Goal: Task Accomplishment & Management: Manage account settings

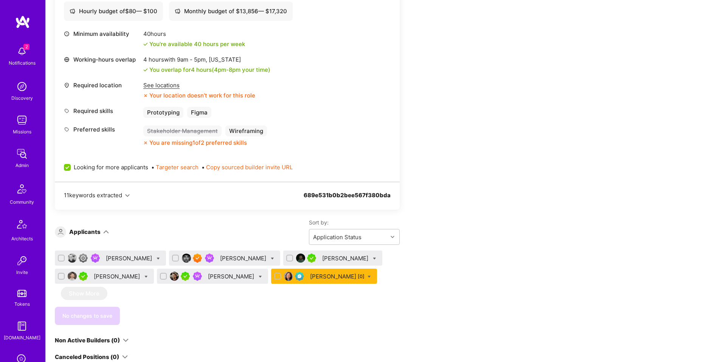
scroll to position [258, 0]
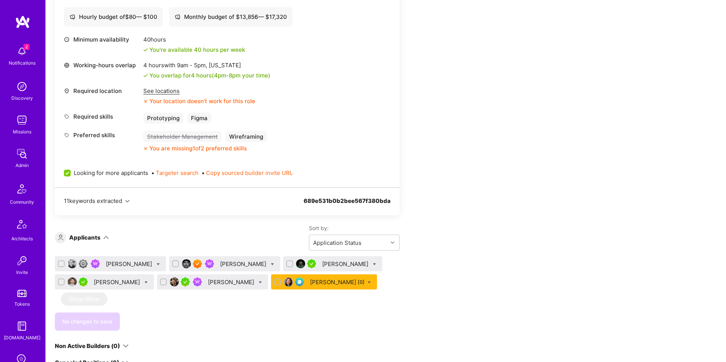
click at [523, 69] on div "Apply for a Mission Role We’re actively looking for builders. This is the best …" at bounding box center [386, 257] width 680 height 761
click at [327, 263] on div "[PERSON_NAME]" at bounding box center [346, 264] width 48 height 8
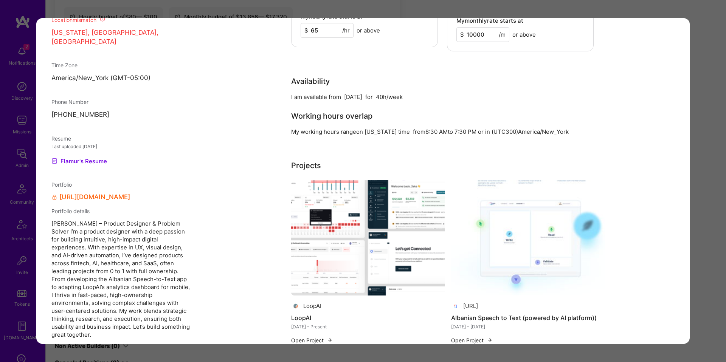
scroll to position [583, 0]
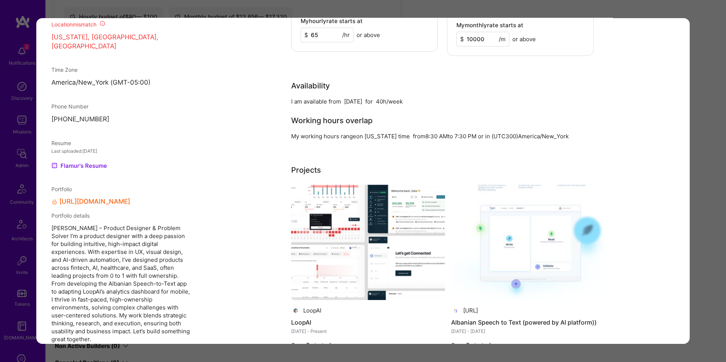
click at [103, 198] on link "[URL][DOMAIN_NAME]" at bounding box center [94, 202] width 71 height 8
click at [323, 341] on button "Open Project" at bounding box center [312, 345] width 42 height 8
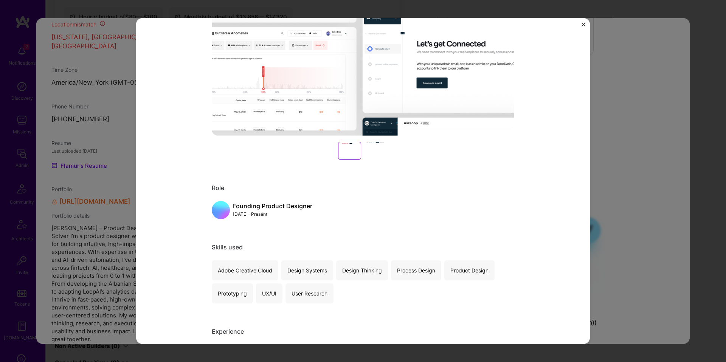
scroll to position [206, 0]
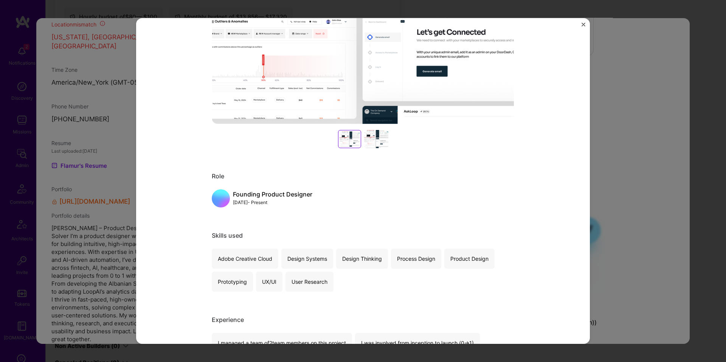
click at [384, 143] on div at bounding box center [376, 139] width 24 height 18
click at [354, 141] on div at bounding box center [350, 139] width 24 height 18
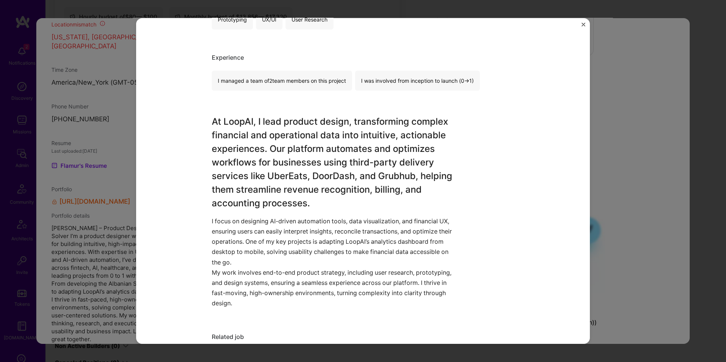
scroll to position [591, 0]
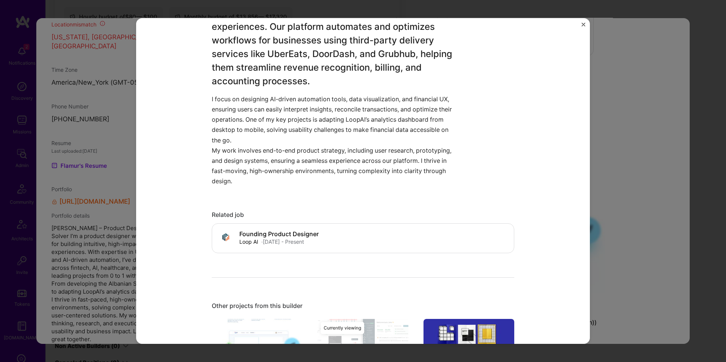
click at [604, 204] on div "LoopAI LoopAI Financial Services / Fintech, Delivery Role Founding Product Desi…" at bounding box center [363, 181] width 726 height 362
click at [602, 222] on div "LoopAI LoopAI Financial Services / Fintech, Delivery Role Founding Product Desi…" at bounding box center [363, 181] width 726 height 362
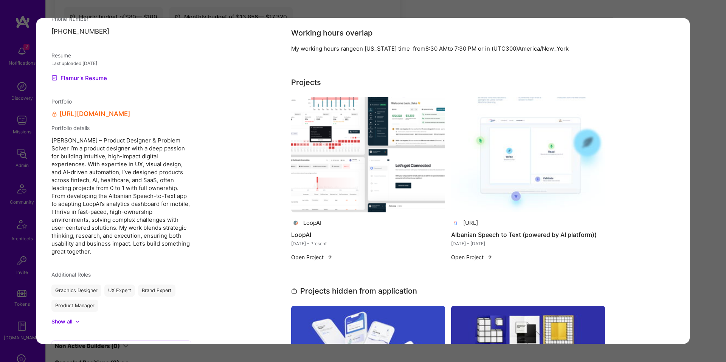
scroll to position [672, 0]
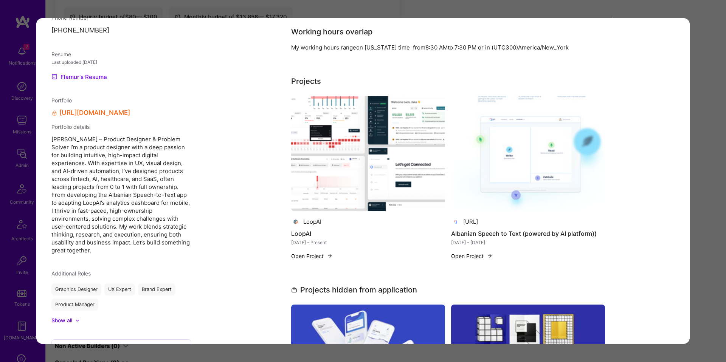
click at [472, 252] on button "Open Project" at bounding box center [472, 256] width 42 height 8
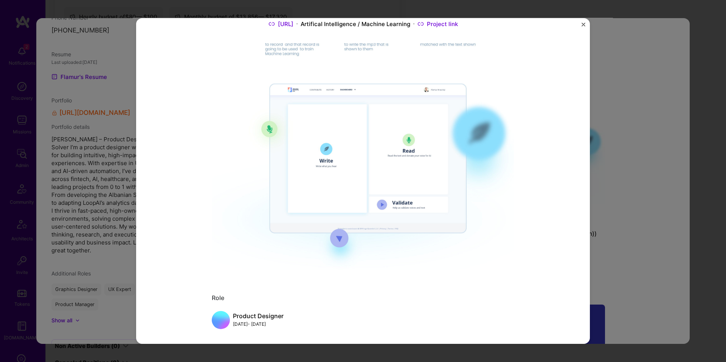
scroll to position [67, 0]
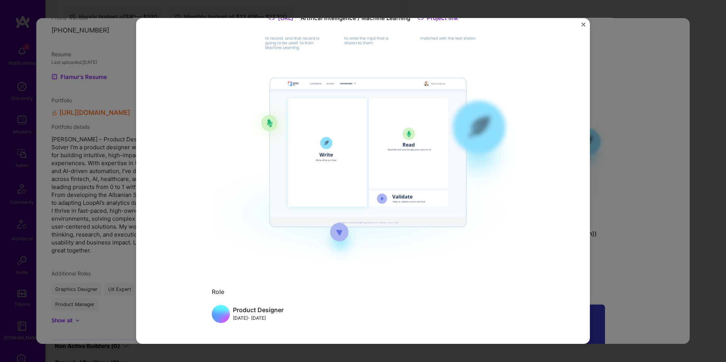
click at [630, 189] on div "Albanian Speech to Text (powered by AI platform)) [URL] Artifical Intelligence …" at bounding box center [363, 181] width 726 height 362
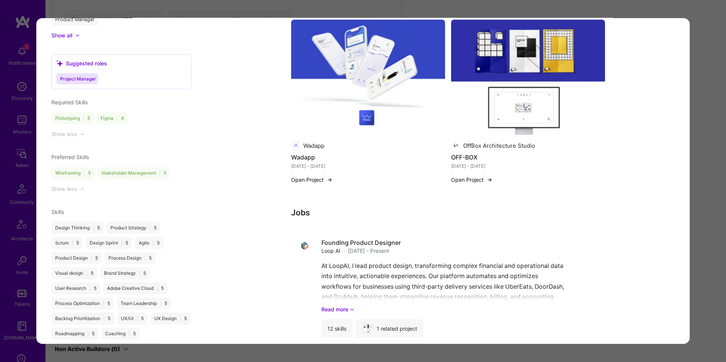
scroll to position [256, 0]
click at [709, 188] on div "Application 3 of 6 Builder Missing Requirements Required Location See locations…" at bounding box center [363, 181] width 726 height 362
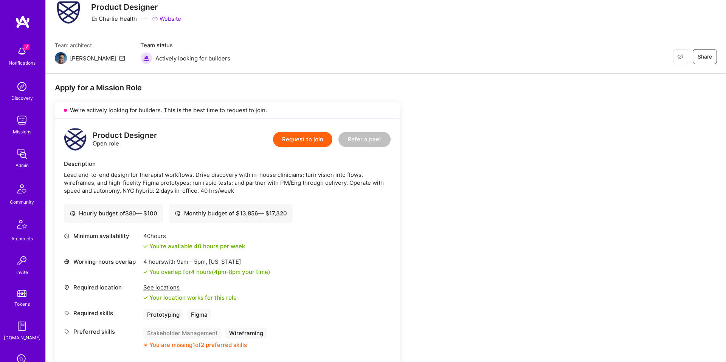
scroll to position [59, 0]
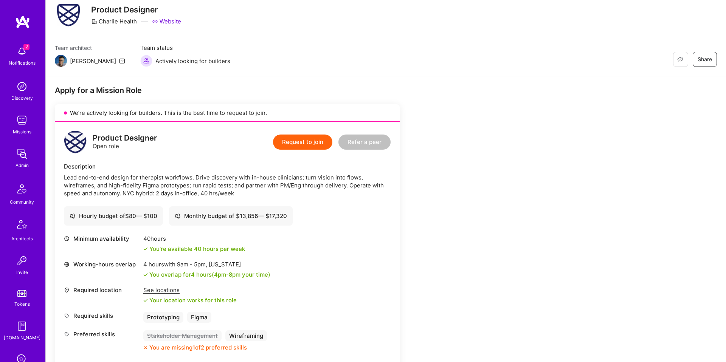
click at [233, 185] on div "Lead end-to-end design for therapist workflows. Drive discovery with in-house c…" at bounding box center [227, 186] width 327 height 24
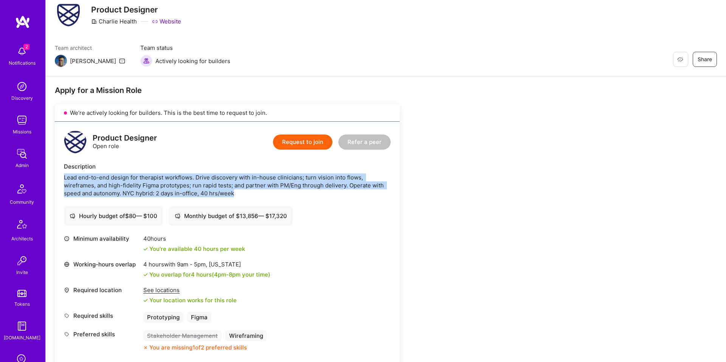
click at [233, 185] on div "Lead end-to-end design for therapist workflows. Drive discovery with in-house c…" at bounding box center [227, 186] width 327 height 24
copy div "Lead end-to-end design for therapist workflows. Drive discovery with in-house c…"
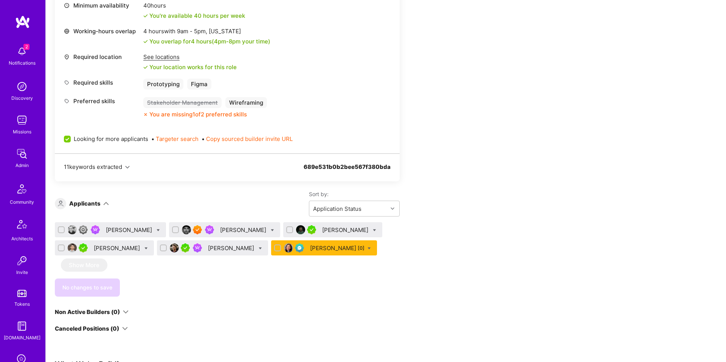
scroll to position [290, 0]
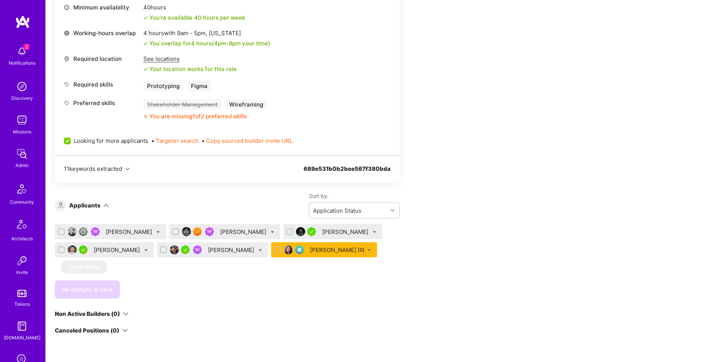
click at [325, 232] on div "[PERSON_NAME]" at bounding box center [346, 232] width 48 height 8
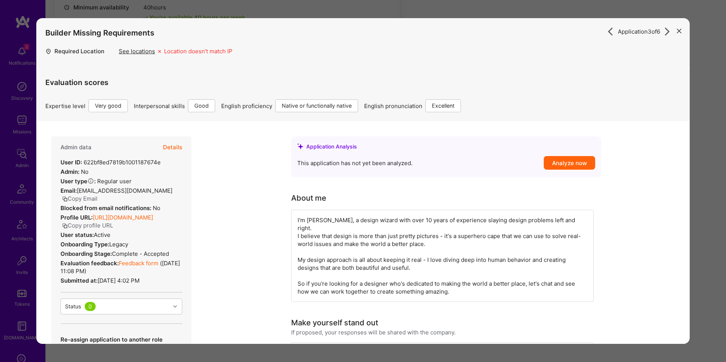
click at [698, 126] on div "Application 3 of 6 Builder Missing Requirements Required Location See locations…" at bounding box center [363, 181] width 726 height 362
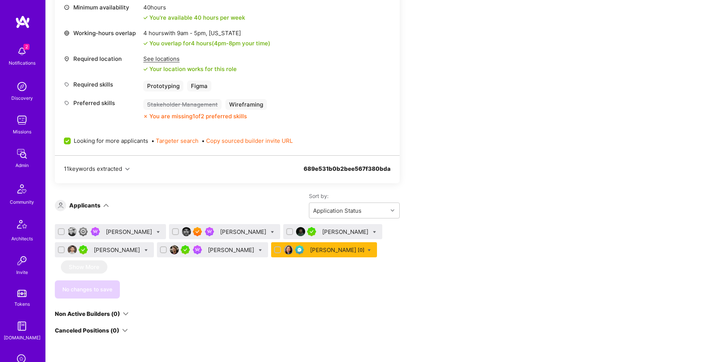
click at [121, 231] on div "[PERSON_NAME]" at bounding box center [130, 232] width 48 height 8
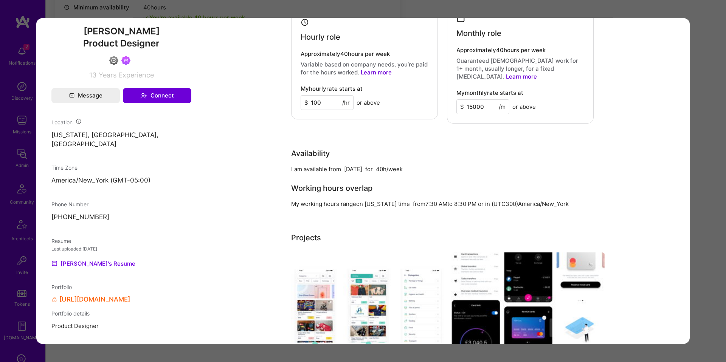
scroll to position [469, 0]
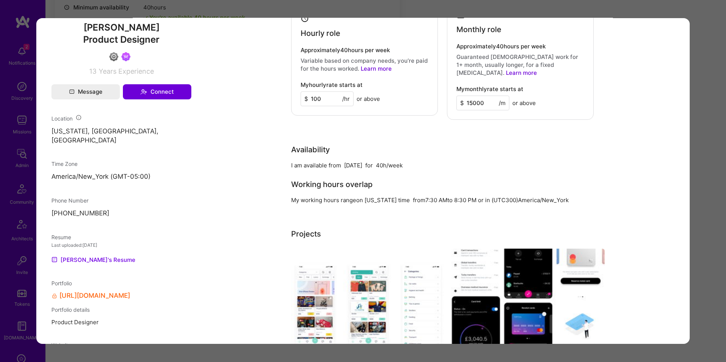
click at [695, 201] on div "Application 1 of 6 Evaluation scores Expertise level Good Interpersonal skills …" at bounding box center [363, 181] width 726 height 362
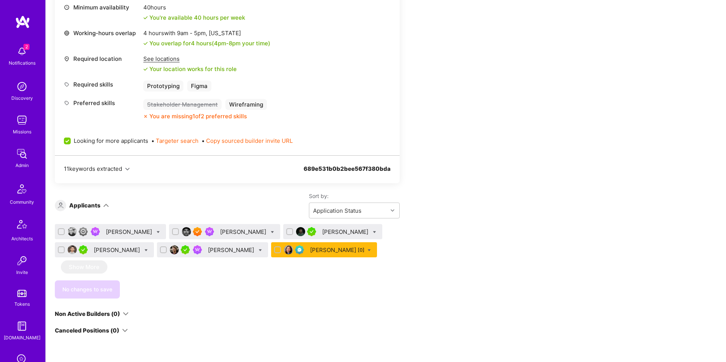
click at [159, 232] on icon at bounding box center [158, 232] width 3 height 3
checkbox input "true"
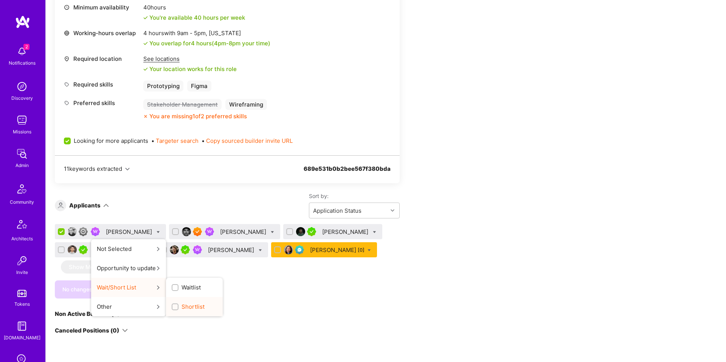
click at [186, 306] on span "Shortlist" at bounding box center [193, 307] width 23 height 8
click at [178, 306] on input "Shortlist" at bounding box center [175, 307] width 5 height 5
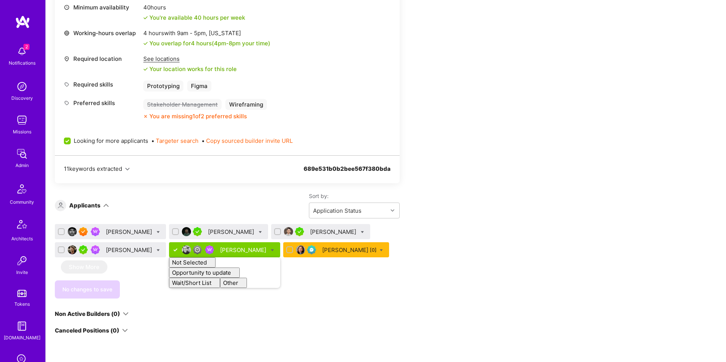
checkbox input "false"
click at [349, 270] on div "Nic [PERSON_NAME] [PERSON_NAME] [PERSON_NAME] [PERSON_NAME] [PERSON_NAME] Not S…" at bounding box center [227, 261] width 345 height 74
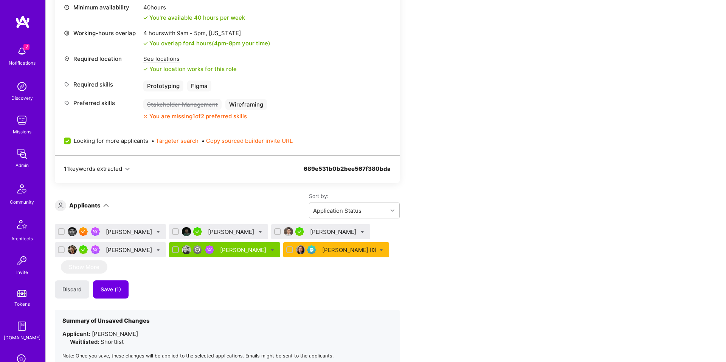
click at [310, 233] on div "[PERSON_NAME]" at bounding box center [334, 232] width 48 height 8
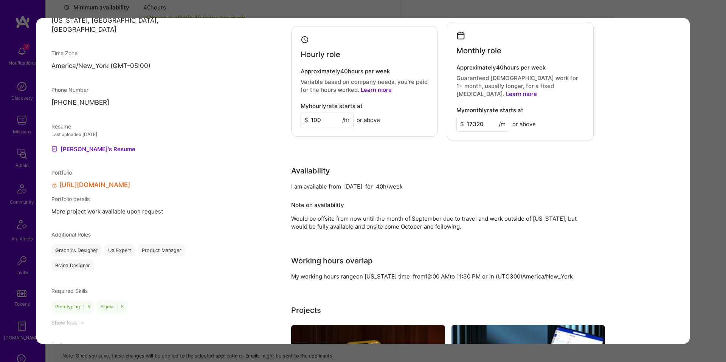
scroll to position [565, 0]
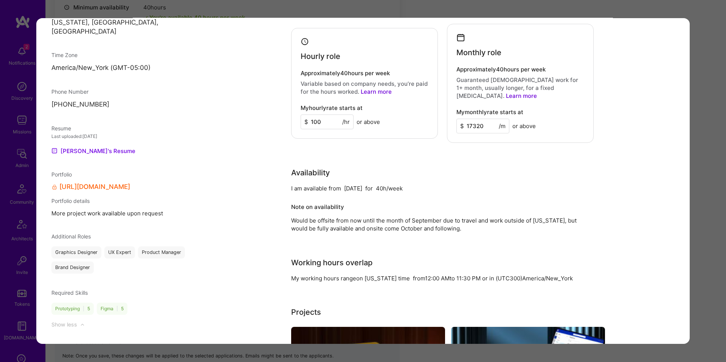
click at [694, 198] on div "Application 3 of 6 Evaluation scores Expertise level Very good Interpersonal sk…" at bounding box center [363, 181] width 726 height 362
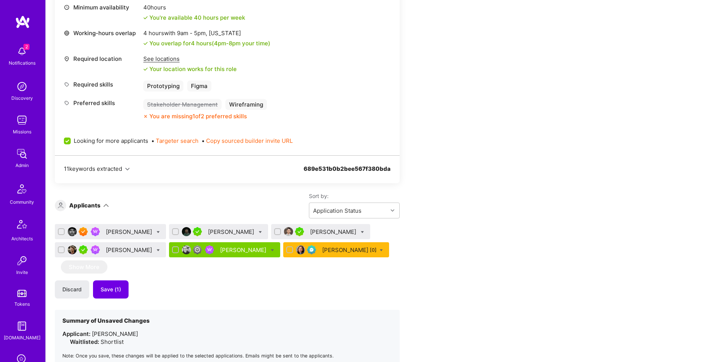
click at [361, 233] on icon at bounding box center [362, 232] width 3 height 3
checkbox input "true"
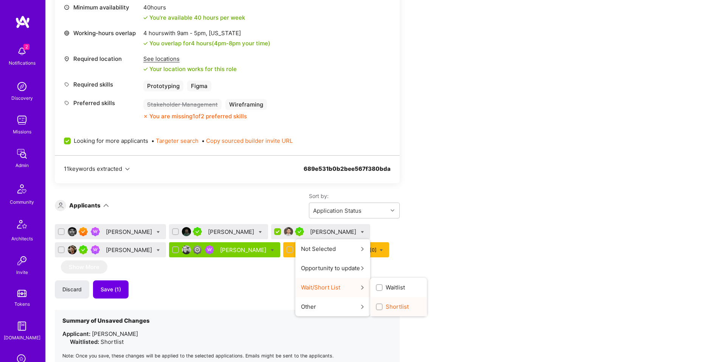
click at [386, 304] on span "Shortlist" at bounding box center [397, 307] width 23 height 8
click at [377, 305] on input "Shortlist" at bounding box center [379, 307] width 5 height 5
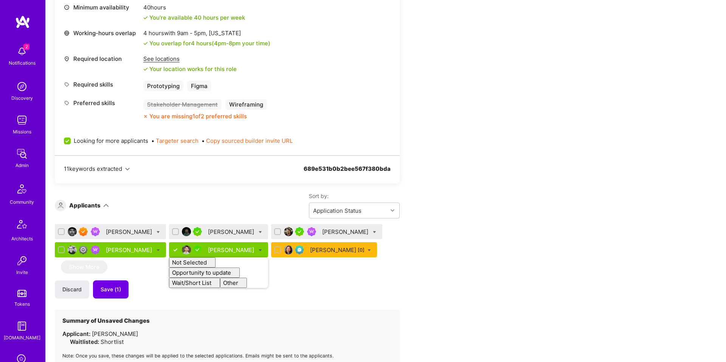
checkbox input "false"
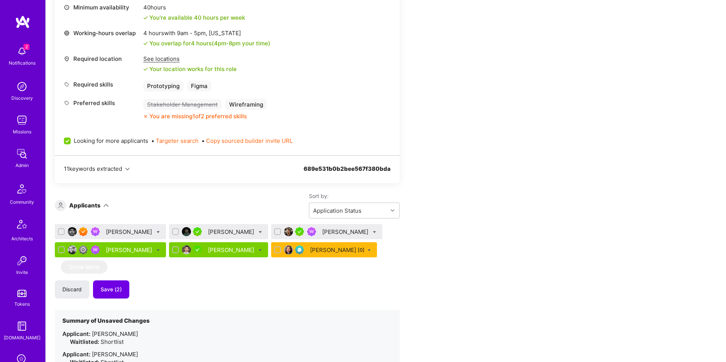
click at [481, 252] on div "Apply for a Mission Role We’re actively looking for builders. This is the best …" at bounding box center [282, 261] width 454 height 814
click at [310, 248] on div "[PERSON_NAME] [0]" at bounding box center [337, 250] width 54 height 8
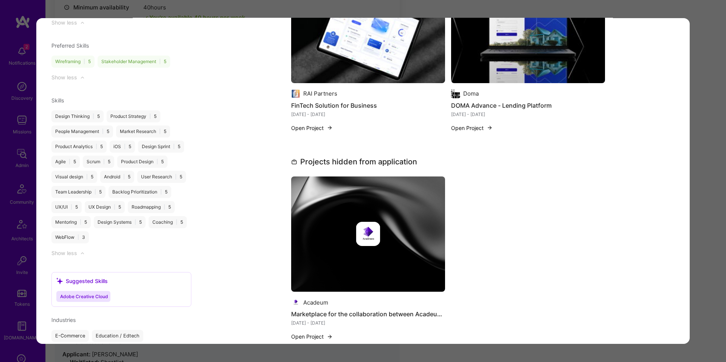
scroll to position [856, 0]
click at [694, 169] on div "Application 6 of 6 Admin data Details User ID: 63541f15bba105001262d97a Admin: …" at bounding box center [363, 181] width 726 height 362
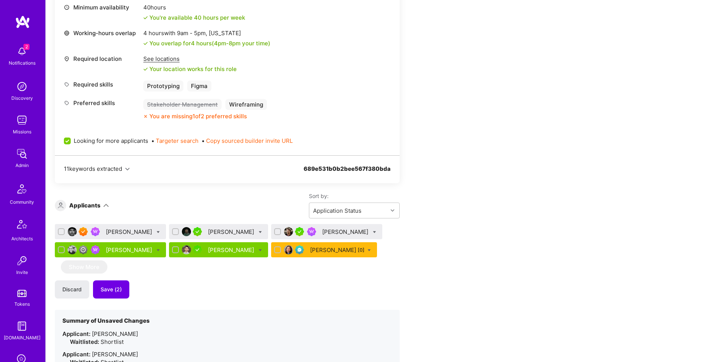
click at [228, 233] on div "[PERSON_NAME]" at bounding box center [232, 232] width 48 height 8
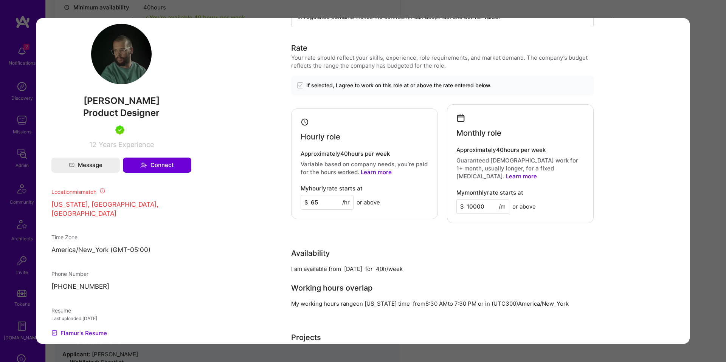
scroll to position [418, 0]
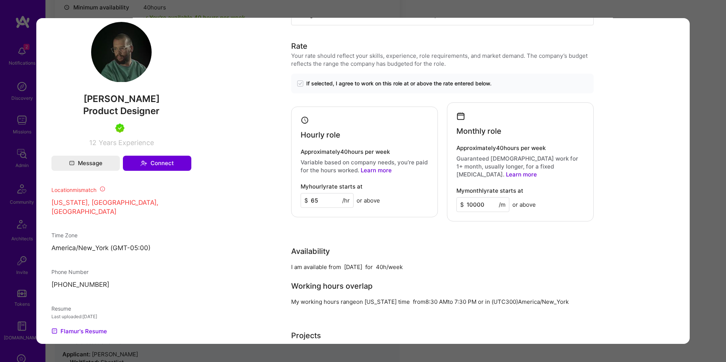
click at [708, 224] on div "Application 2 of 6 Builder Missing Requirements Required Location See locations…" at bounding box center [363, 181] width 726 height 362
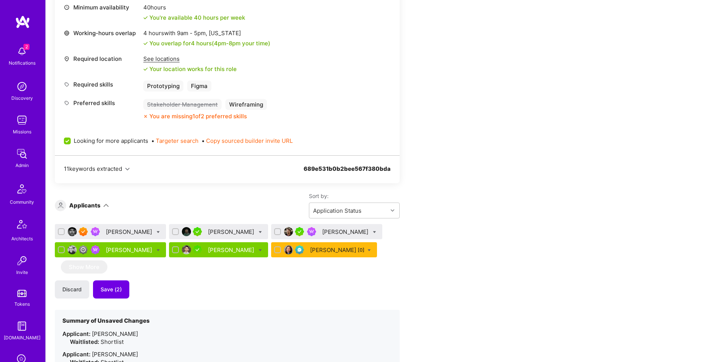
click at [322, 234] on div "[PERSON_NAME]" at bounding box center [346, 232] width 48 height 8
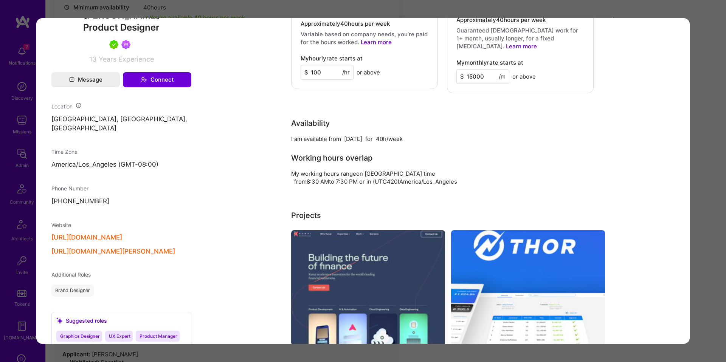
scroll to position [566, 0]
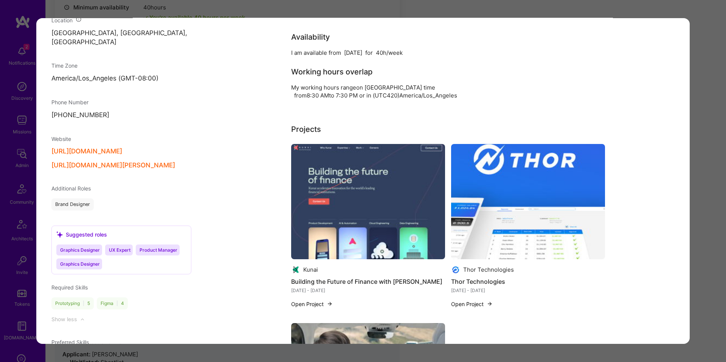
click at [698, 178] on div "Application 3 of 6 Evaluation scores Expertise level Very good Interpersonal sk…" at bounding box center [363, 181] width 726 height 362
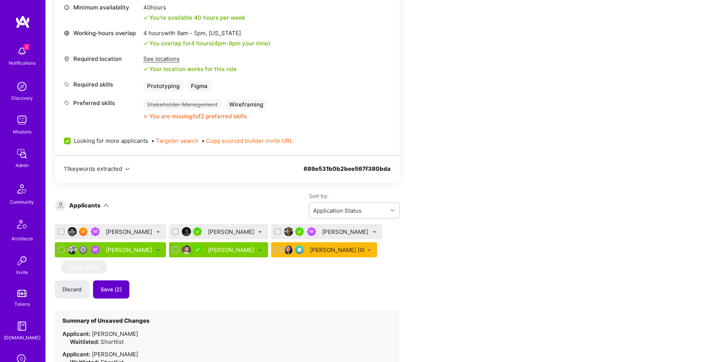
click at [121, 290] on span "Save (2)" at bounding box center [111, 290] width 21 height 8
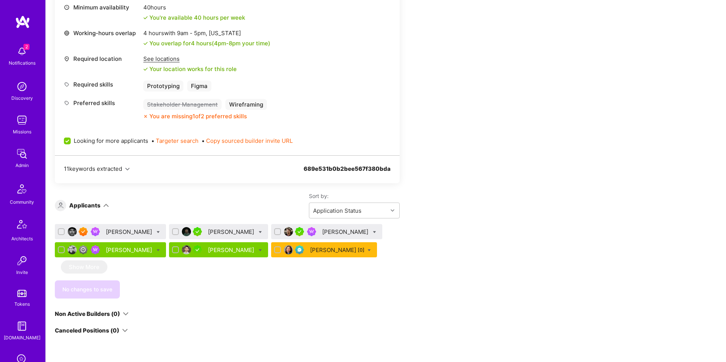
click at [459, 241] on div "Apply for a Mission Role We’re actively looking for builders. This is the best …" at bounding box center [282, 218] width 454 height 728
click at [322, 232] on div "[PERSON_NAME]" at bounding box center [346, 232] width 48 height 8
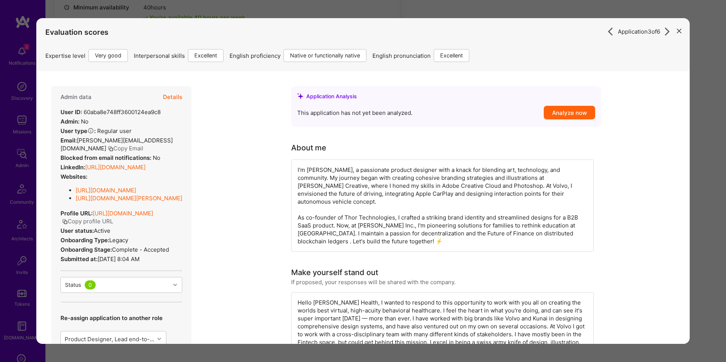
click at [173, 95] on button "Details" at bounding box center [172, 97] width 19 height 22
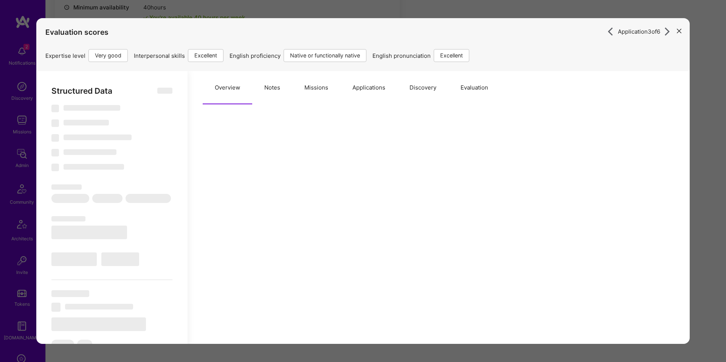
select select "Right Now"
select select "5"
select select "7"
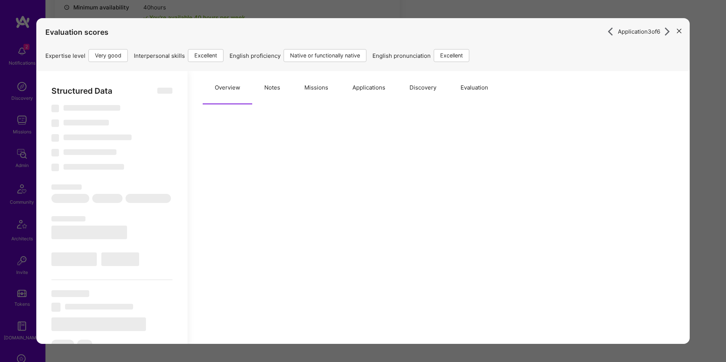
select select "US"
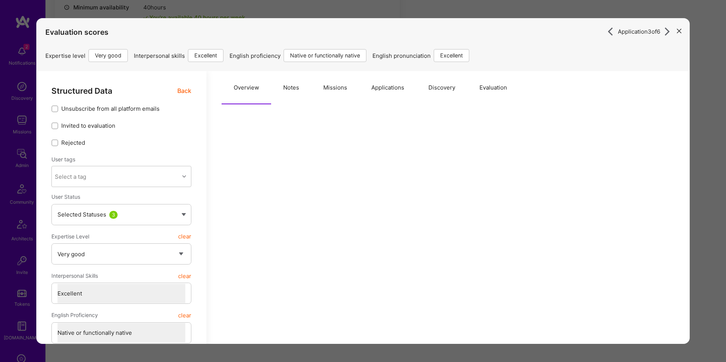
click at [290, 85] on button "Notes" at bounding box center [291, 87] width 40 height 33
type textarea "x"
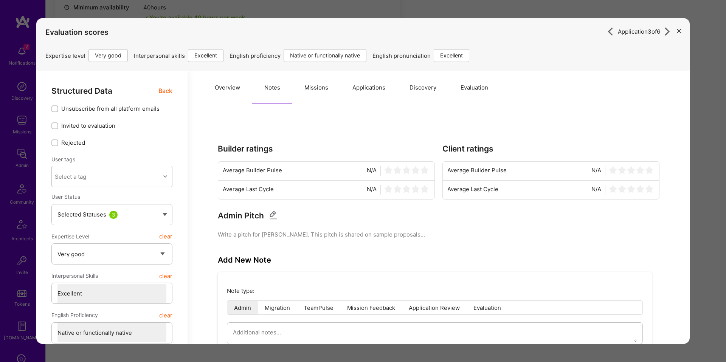
click at [299, 79] on button "Missions" at bounding box center [316, 87] width 48 height 33
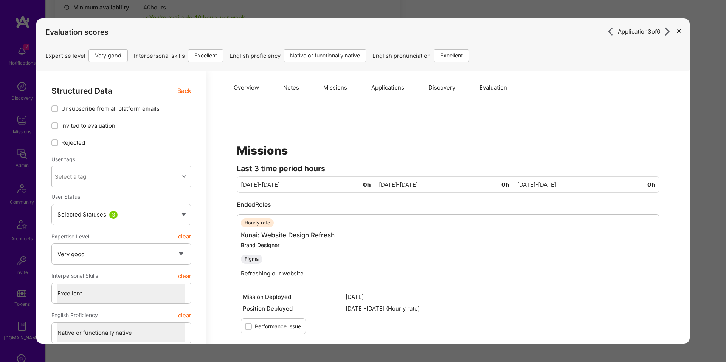
click at [349, 13] on div "Application 3 of 6 Evaluation scores Expertise level Very good Interpersonal sk…" at bounding box center [363, 181] width 726 height 362
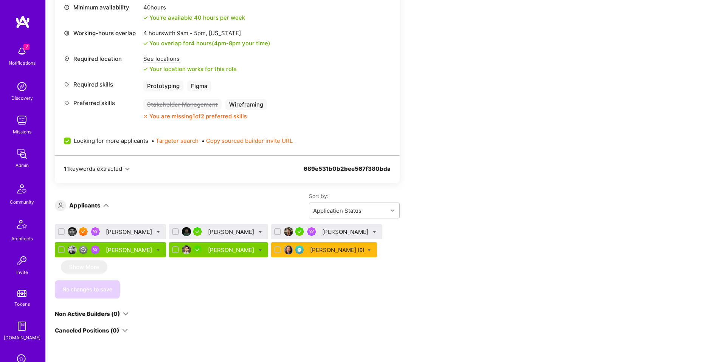
click at [373, 233] on icon at bounding box center [374, 232] width 3 height 3
checkbox input "true"
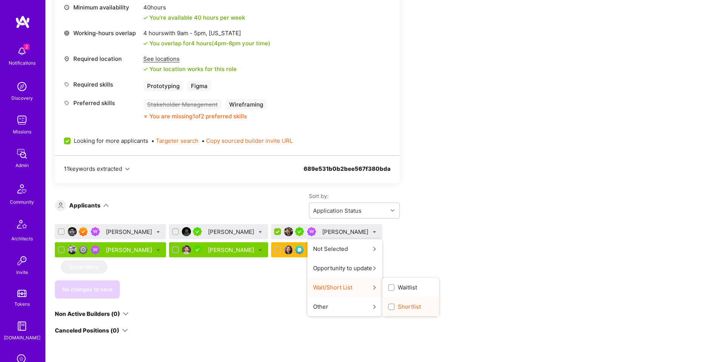
click at [398, 306] on span "Shortlist" at bounding box center [409, 307] width 23 height 8
click at [390, 306] on input "Shortlist" at bounding box center [392, 307] width 5 height 5
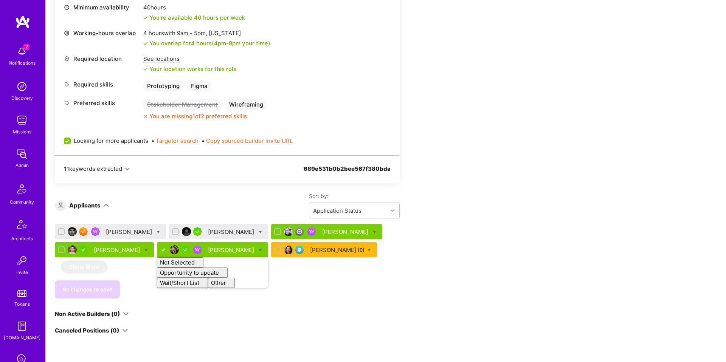
checkbox input "false"
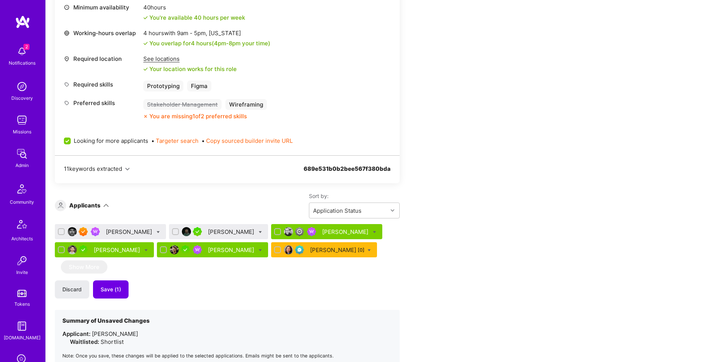
click at [477, 226] on div "Apply for a Mission Role We’re actively looking for builders. This is the best …" at bounding box center [282, 250] width 454 height 793
click at [244, 233] on div "[PERSON_NAME]" at bounding box center [218, 231] width 99 height 15
click at [259, 233] on icon at bounding box center [260, 232] width 3 height 3
checkbox input "true"
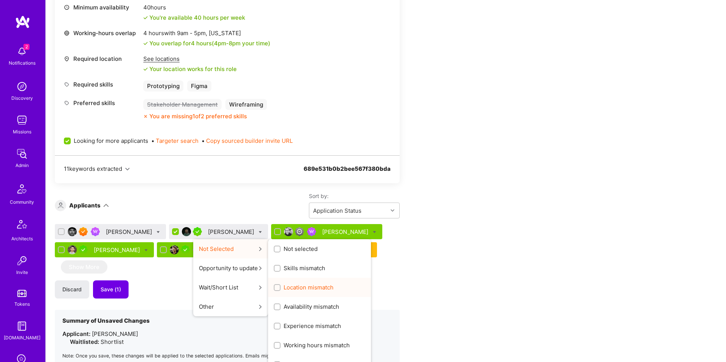
click at [287, 286] on span "Location mismatch" at bounding box center [309, 288] width 50 height 8
click at [281, 286] on input "Location mismatch" at bounding box center [277, 288] width 5 height 5
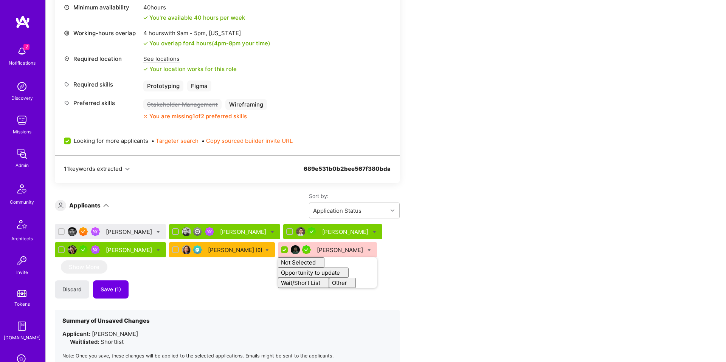
checkbox input "false"
click at [450, 219] on div "Apply for a Mission Role We’re actively looking for builders. This is the best …" at bounding box center [282, 250] width 454 height 793
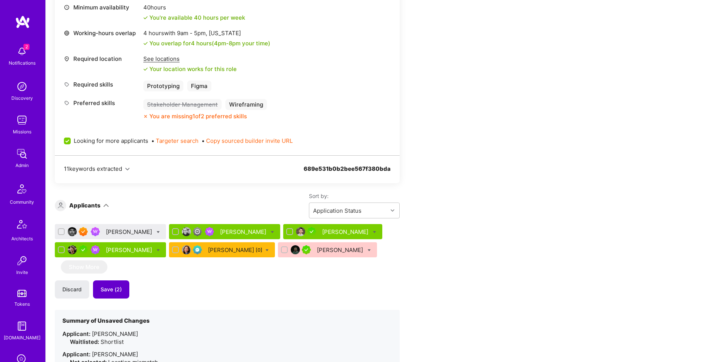
click at [118, 297] on button "Save (2)" at bounding box center [111, 290] width 36 height 18
